Goal: Information Seeking & Learning: Learn about a topic

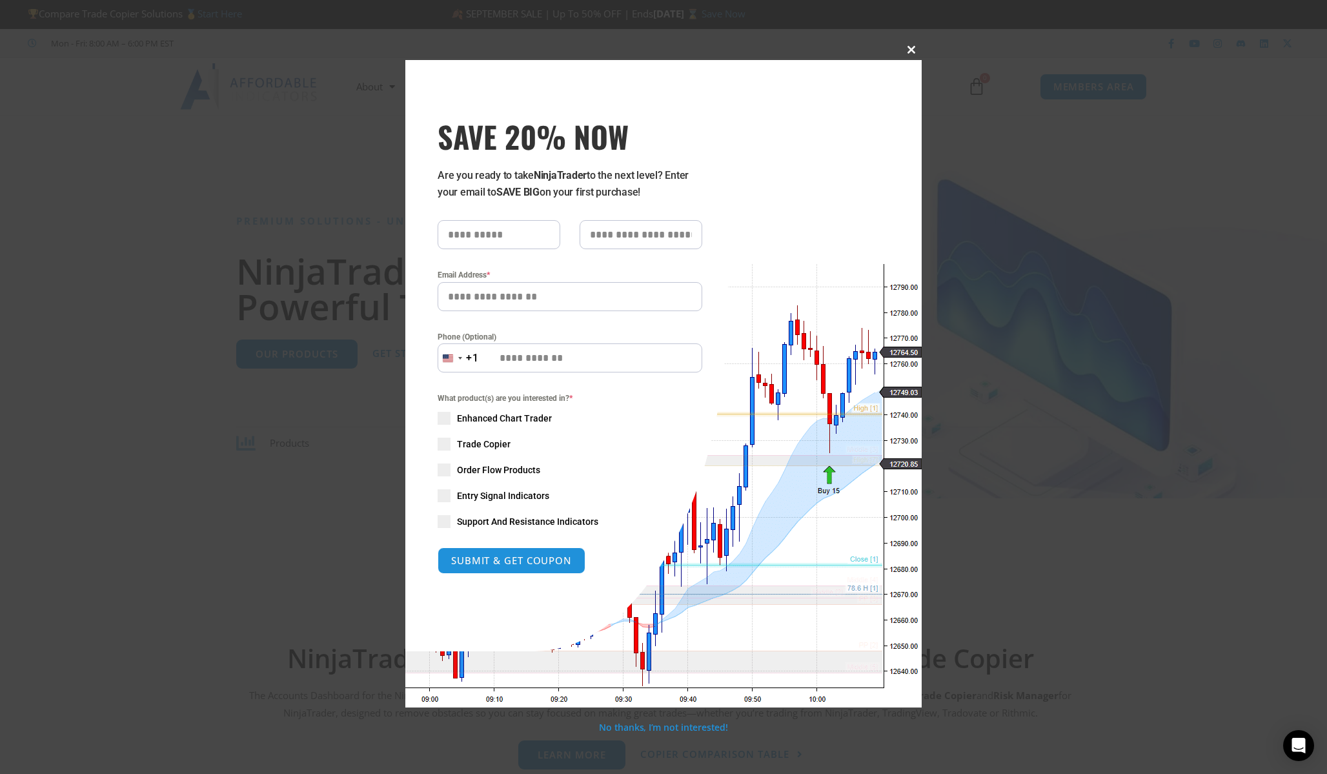
click at [910, 52] on span "SAVE 20% NOW popup" at bounding box center [911, 50] width 21 height 8
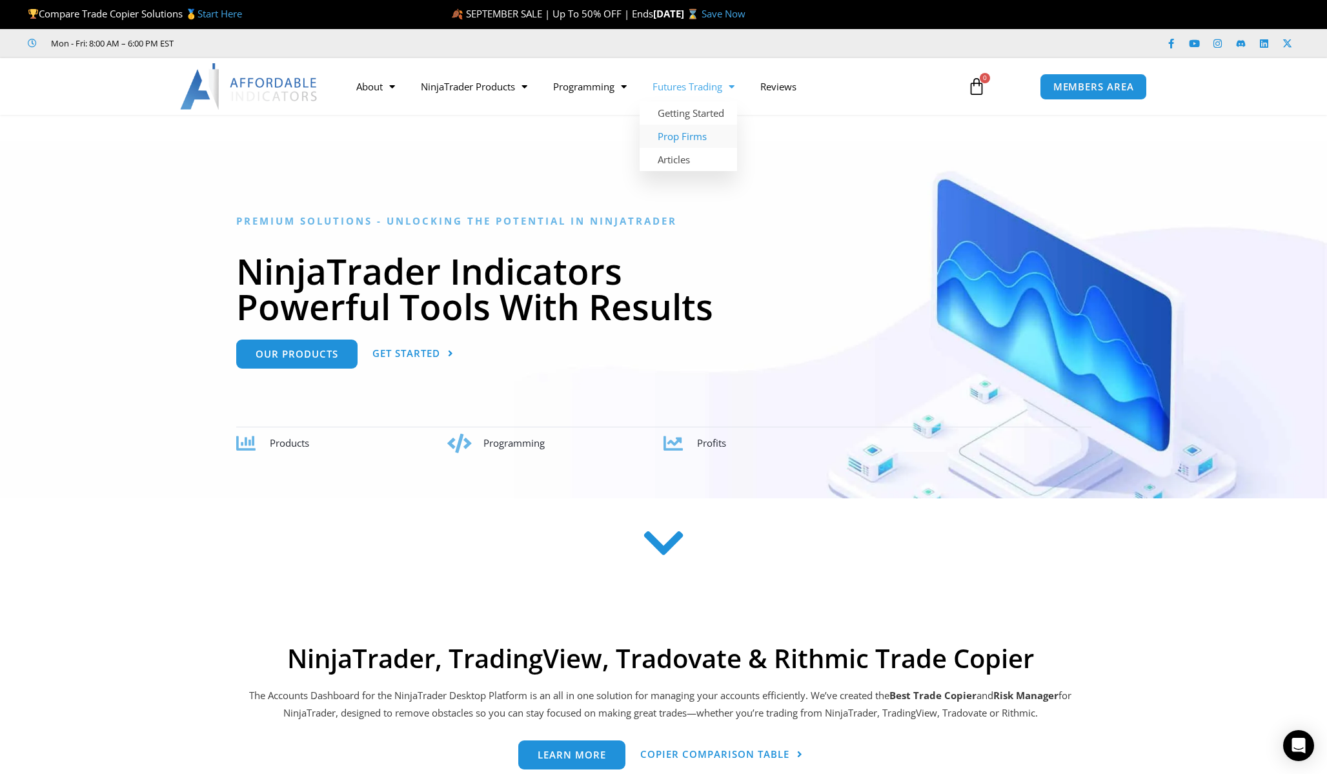
click at [695, 130] on link "Prop Firms" at bounding box center [688, 136] width 97 height 23
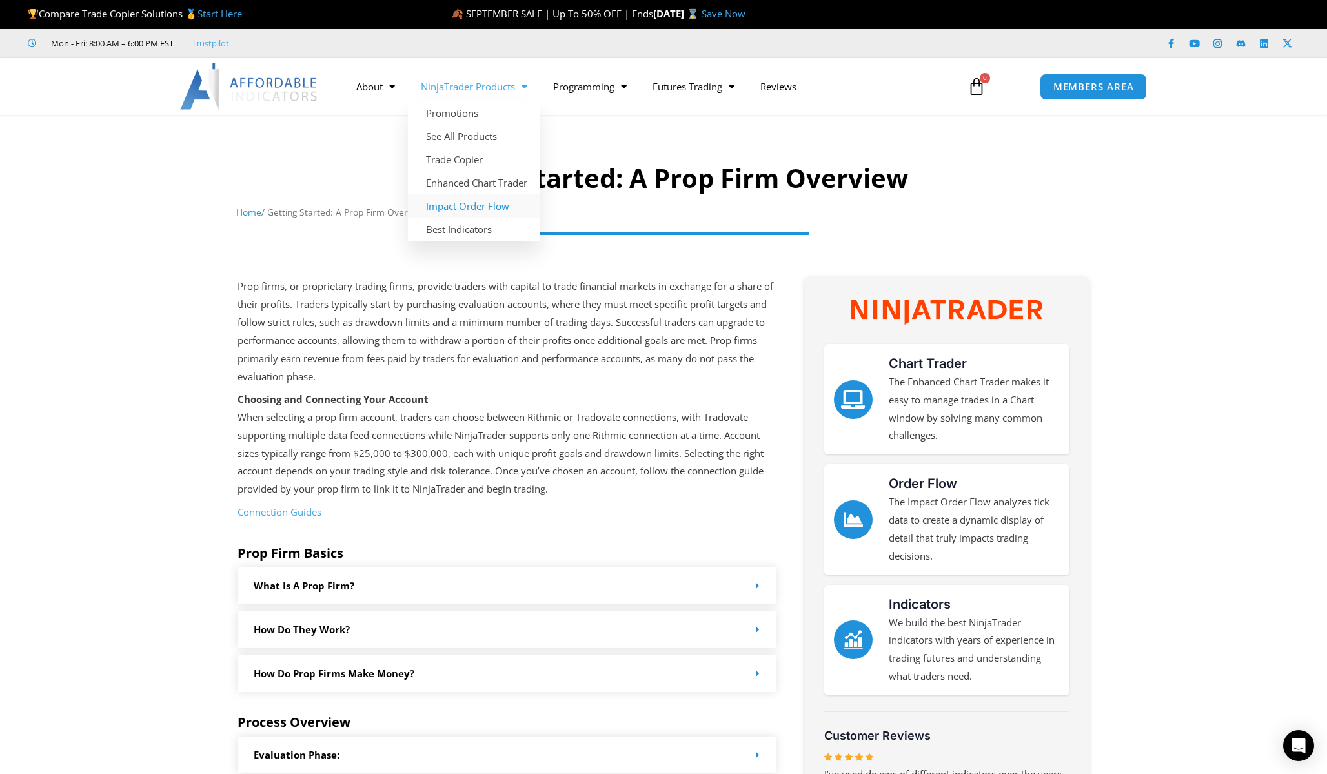
click at [466, 213] on link "Impact Order Flow" at bounding box center [474, 205] width 132 height 23
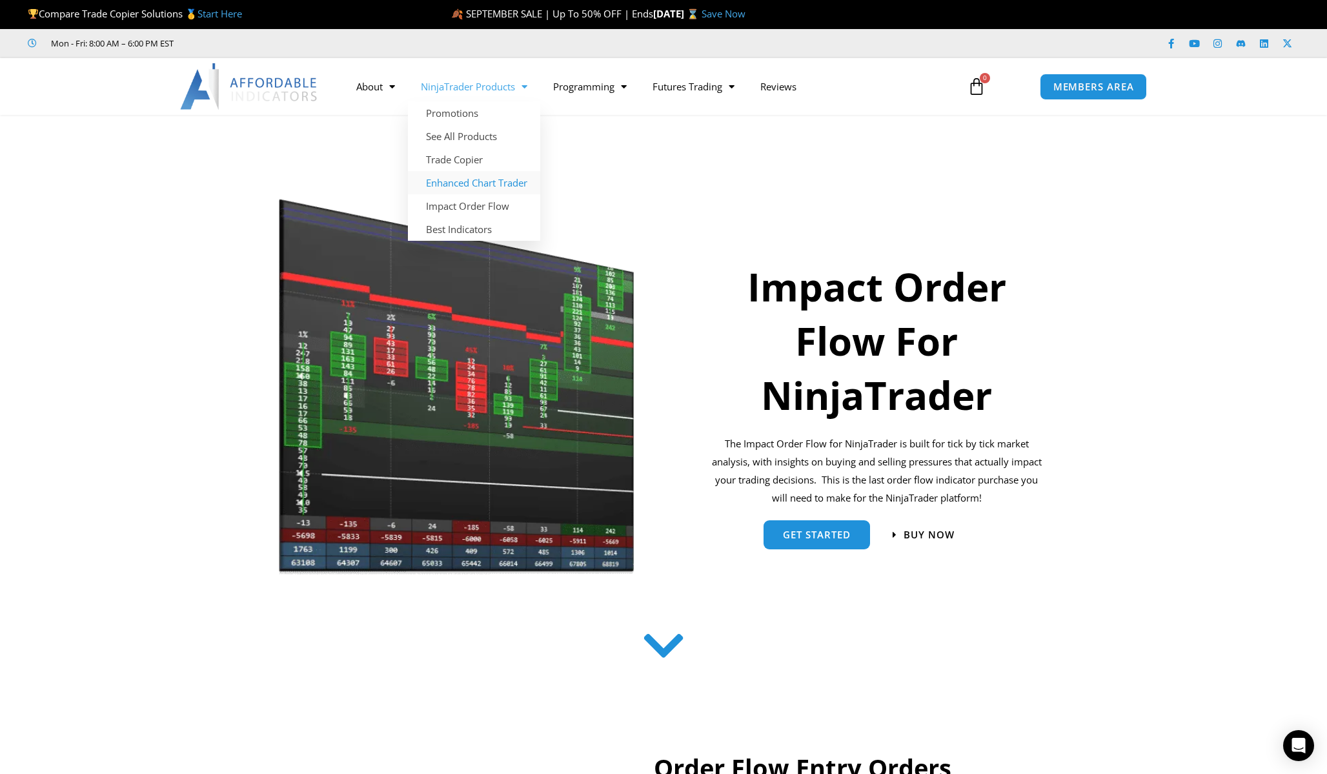
click at [483, 186] on link "Enhanced Chart Trader" at bounding box center [474, 182] width 132 height 23
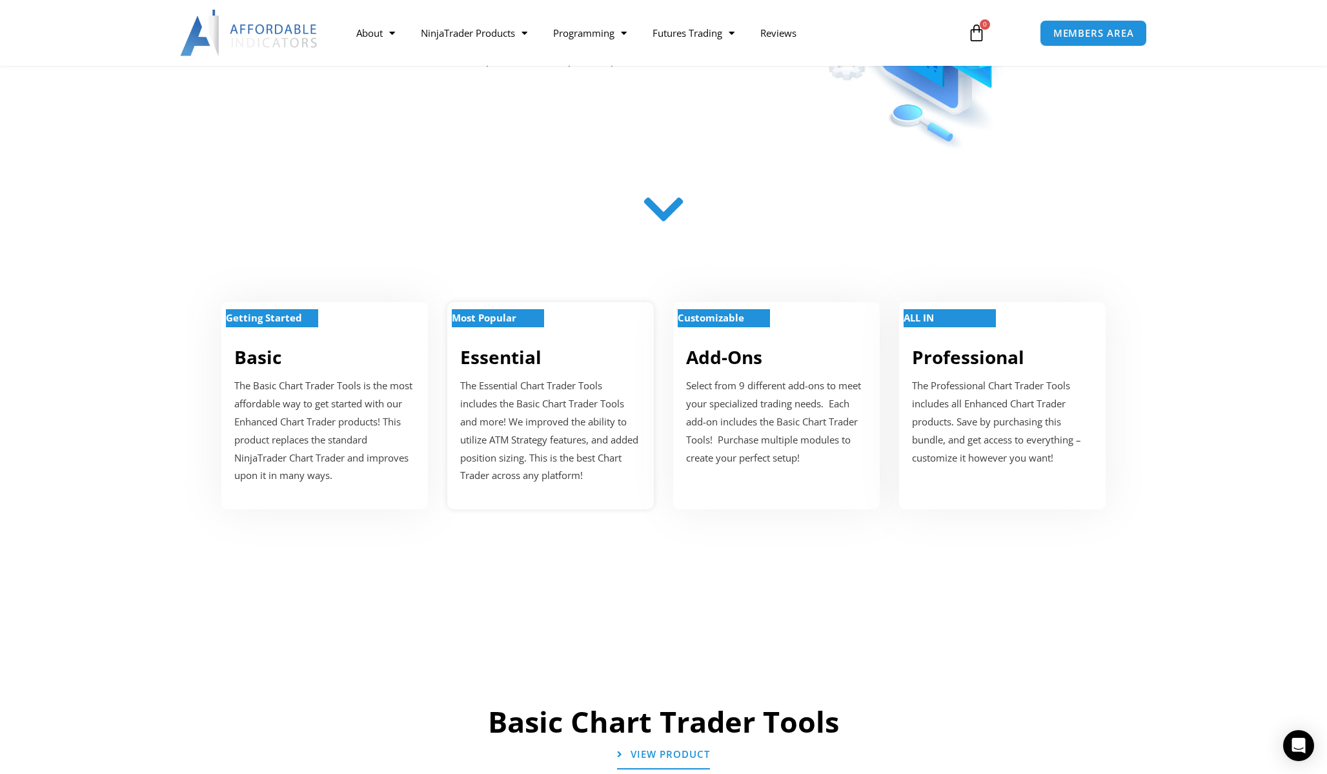
scroll to position [336, 0]
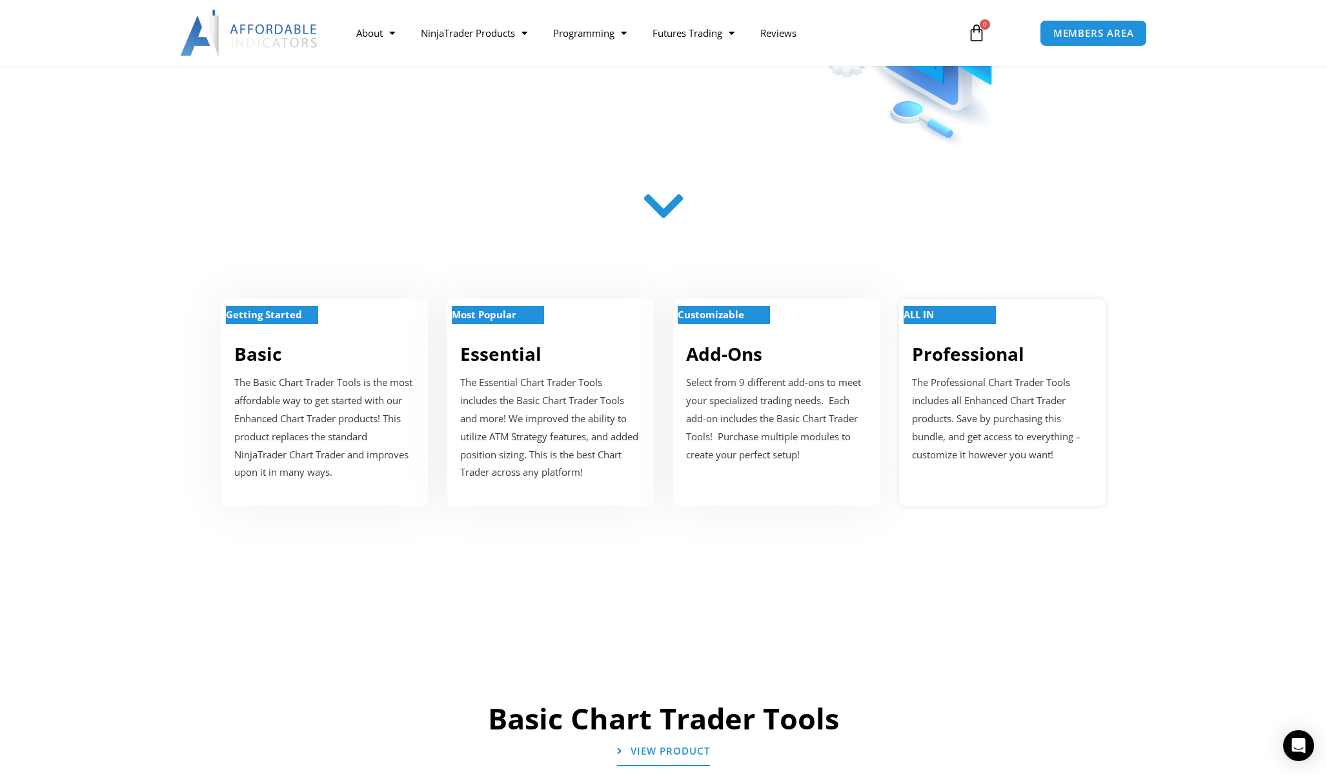
click at [963, 325] on div "ALL IN" at bounding box center [1002, 323] width 181 height 10
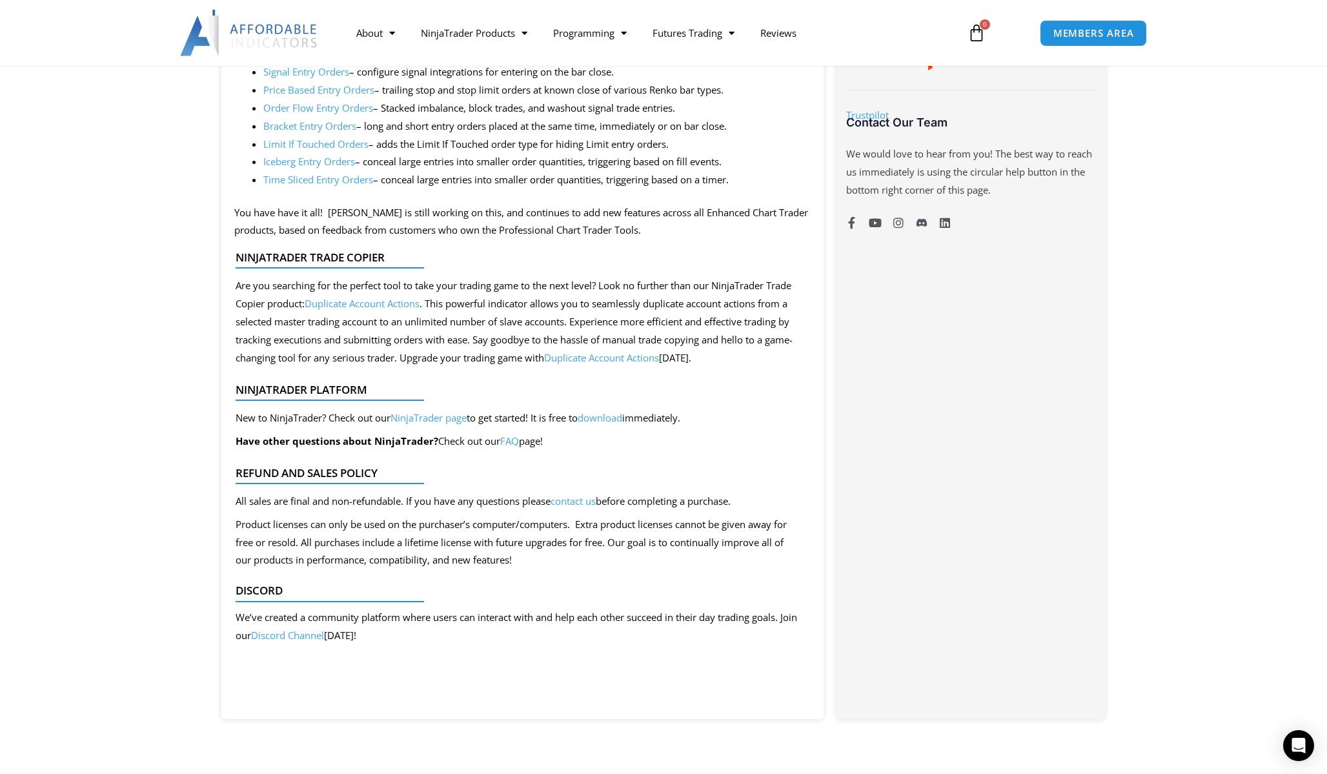
scroll to position [773, 0]
